Goal: Task Accomplishment & Management: Use online tool/utility

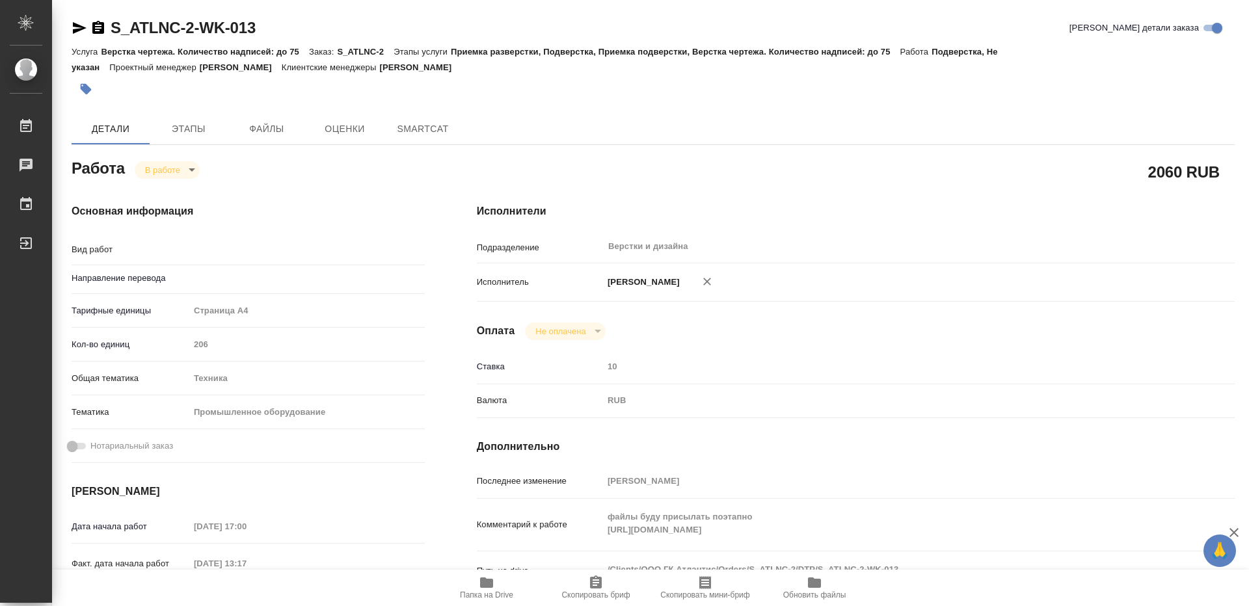
type textarea "Подверстка"
type textarea "x"
type input "Не указан"
type textarea "x"
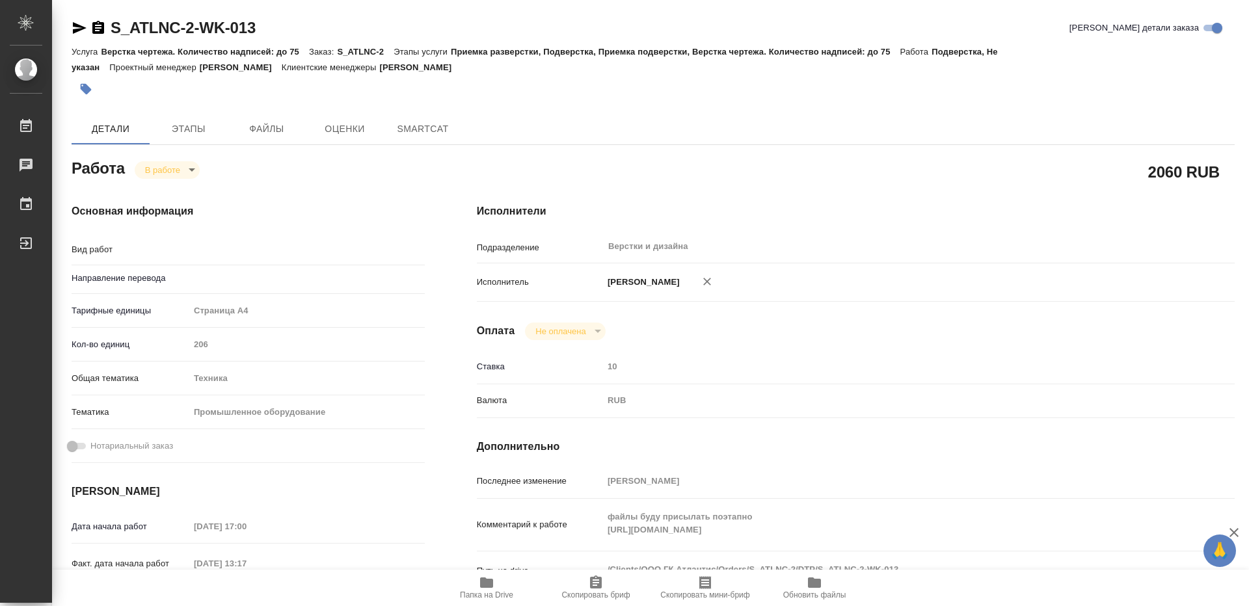
type textarea "x"
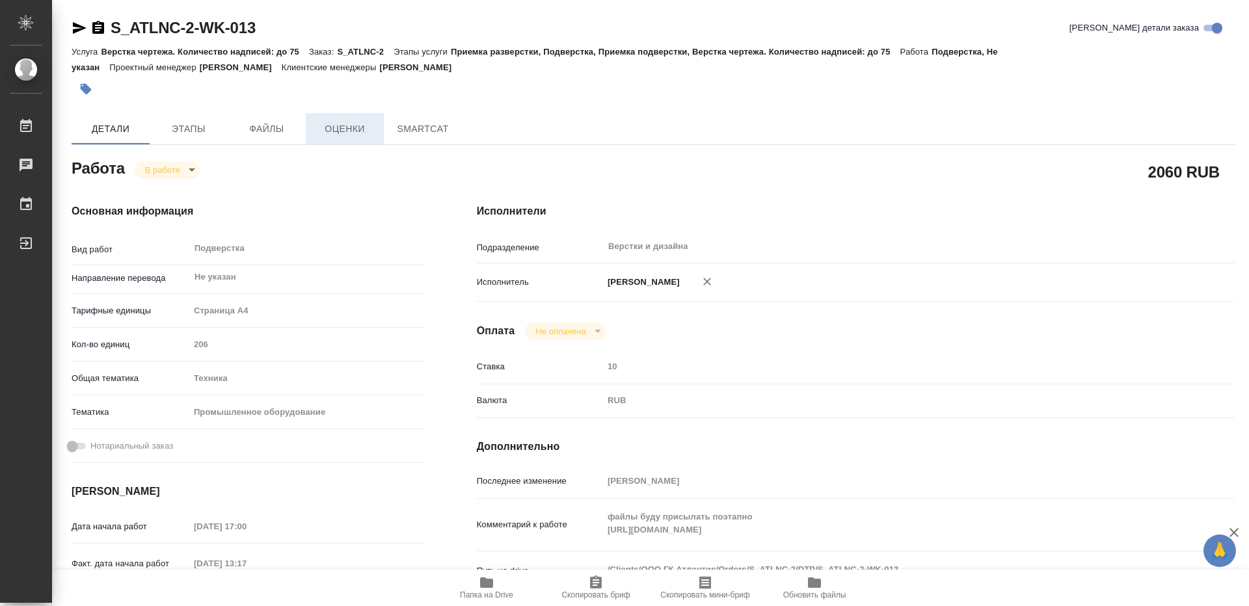
type textarea "x"
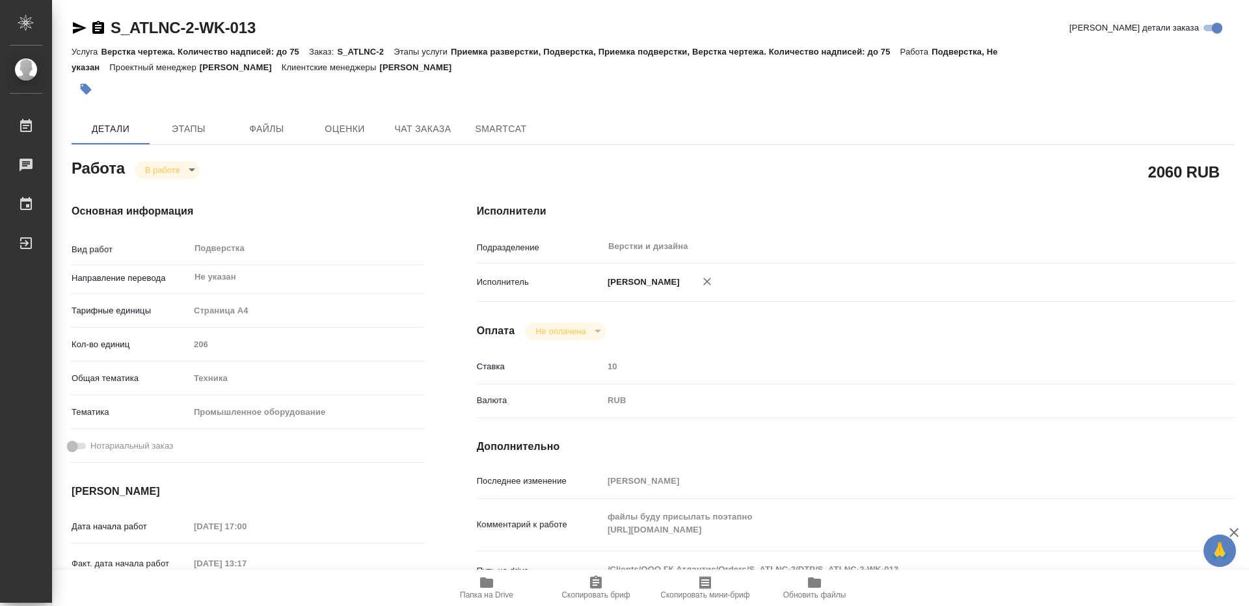
type textarea "x"
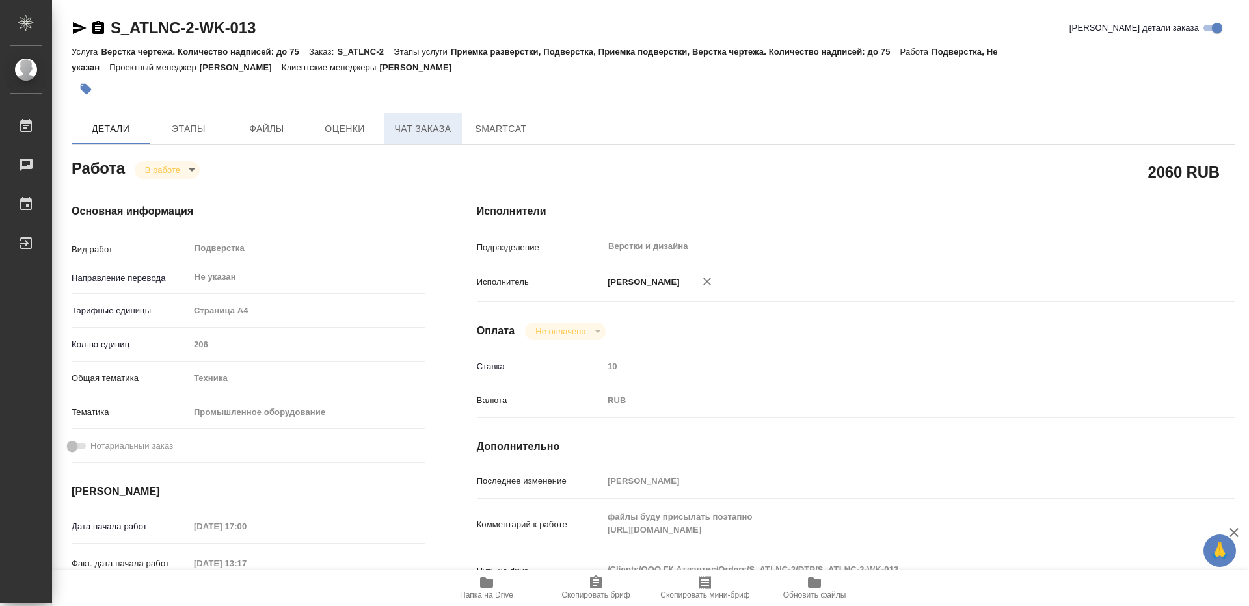
type textarea "x"
click at [491, 586] on icon "button" at bounding box center [486, 583] width 13 height 10
